Goal: Task Accomplishment & Management: Complete application form

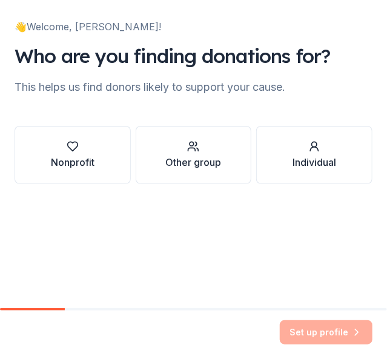
drag, startPoint x: 269, startPoint y: 286, endPoint x: 182, endPoint y: 233, distance: 102.2
click at [182, 233] on div "👋 Welcome, Khanh! Who are you finding donations for? This helps us find donors …" at bounding box center [193, 154] width 387 height 308
click at [199, 173] on button "Other group" at bounding box center [194, 155] width 116 height 58
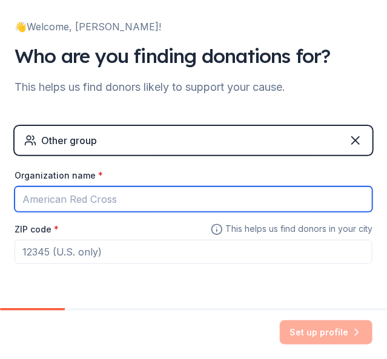
click at [105, 194] on input "Organization name *" at bounding box center [194, 199] width 358 height 25
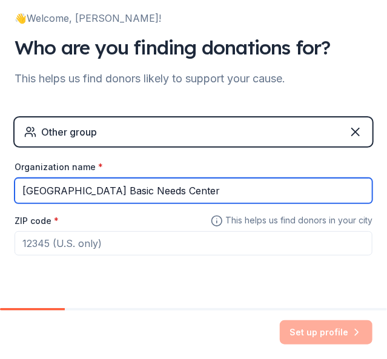
drag, startPoint x: 222, startPoint y: 198, endPoint x: 122, endPoint y: 197, distance: 99.3
click at [122, 197] on input "Berkeley City College Basic Needs Center" at bounding box center [194, 190] width 358 height 25
type input "Berkeley City College"
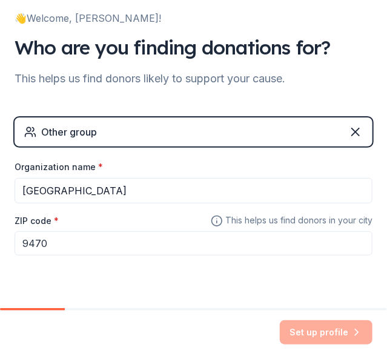
type input "94703"
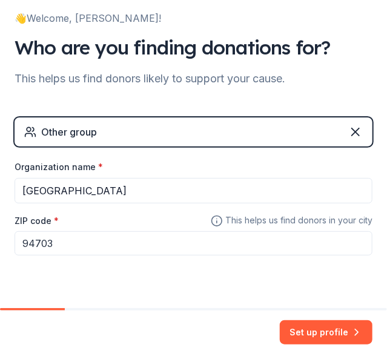
scroll to position [0, 0]
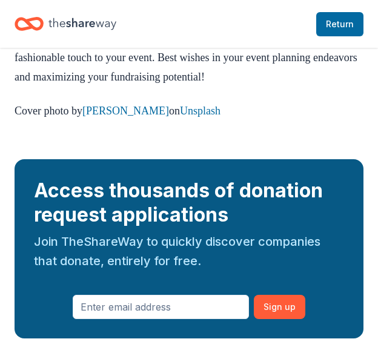
scroll to position [2149, 0]
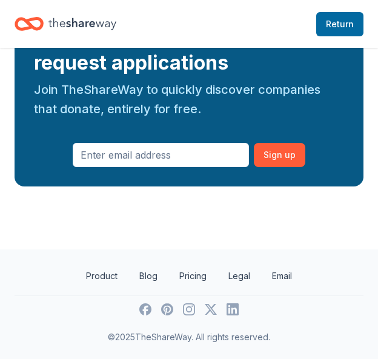
click at [59, 15] on icon "Home" at bounding box center [82, 24] width 68 height 25
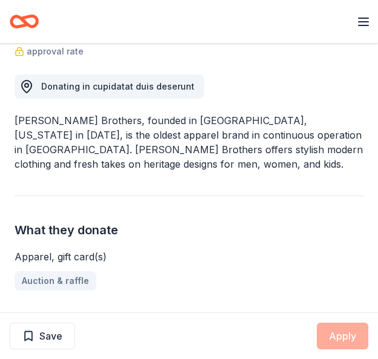
scroll to position [208, 0]
